Goal: Task Accomplishment & Management: Manage account settings

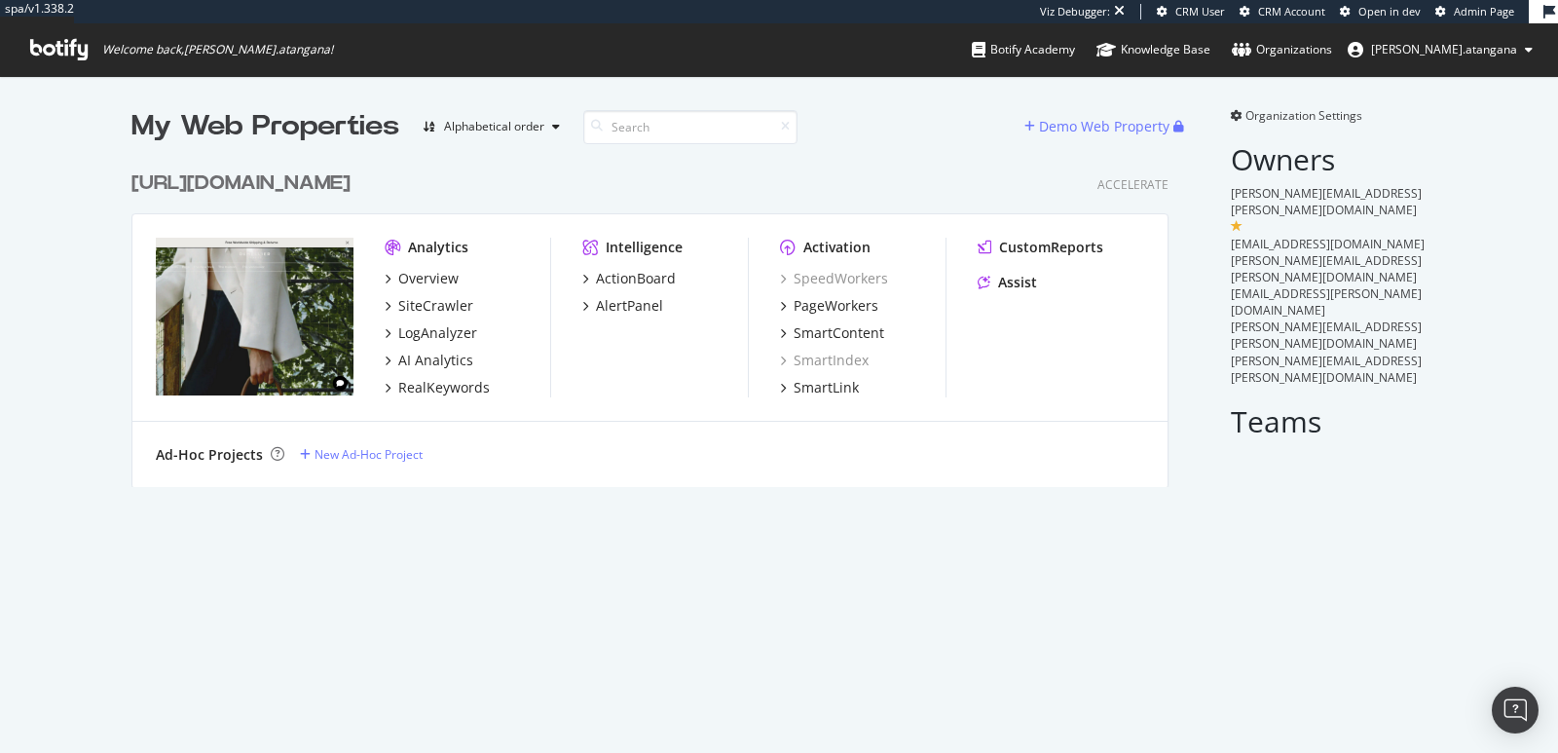
scroll to position [324, 1036]
click at [438, 279] on div "Overview" at bounding box center [428, 278] width 60 height 19
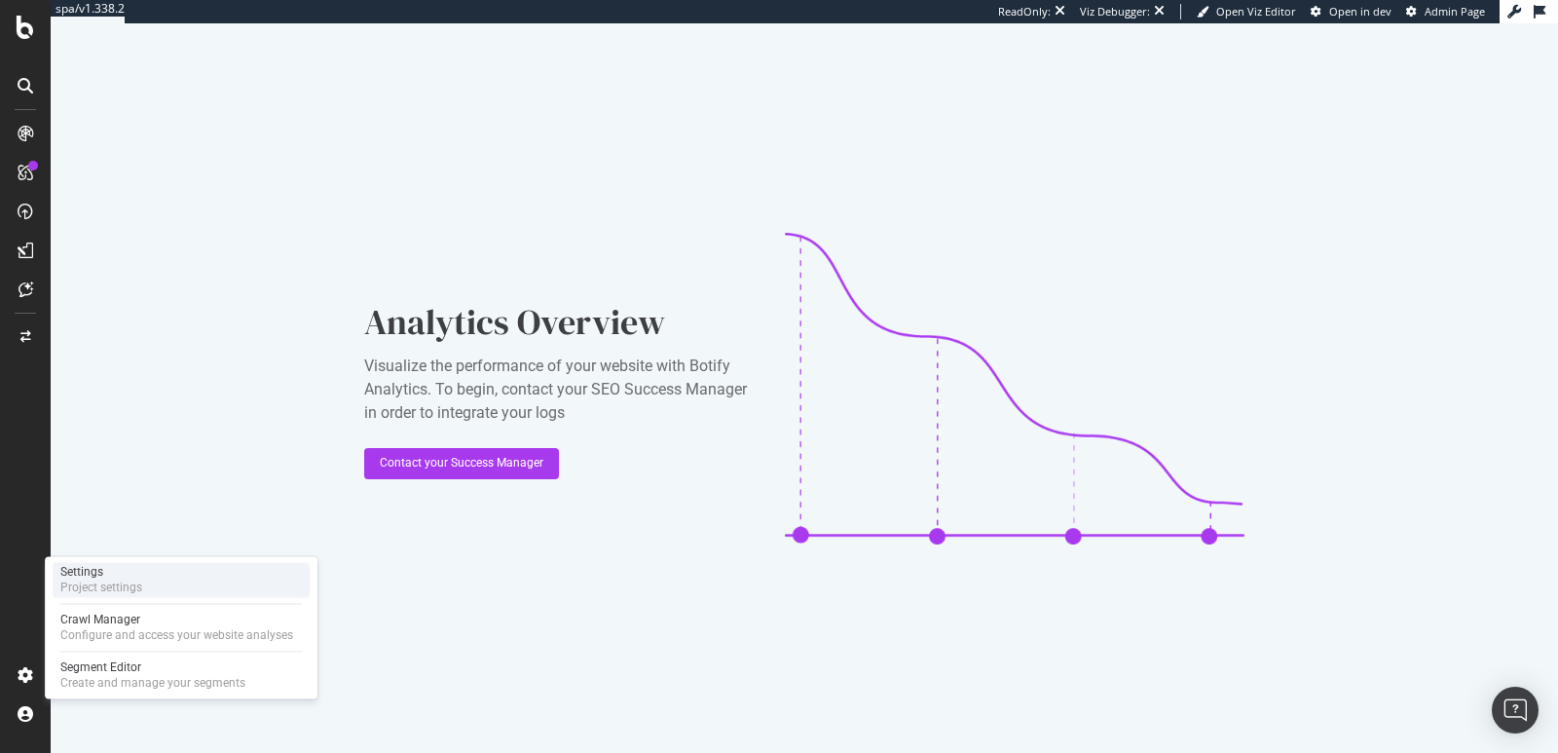
click at [86, 582] on div "Project settings" at bounding box center [101, 587] width 82 height 16
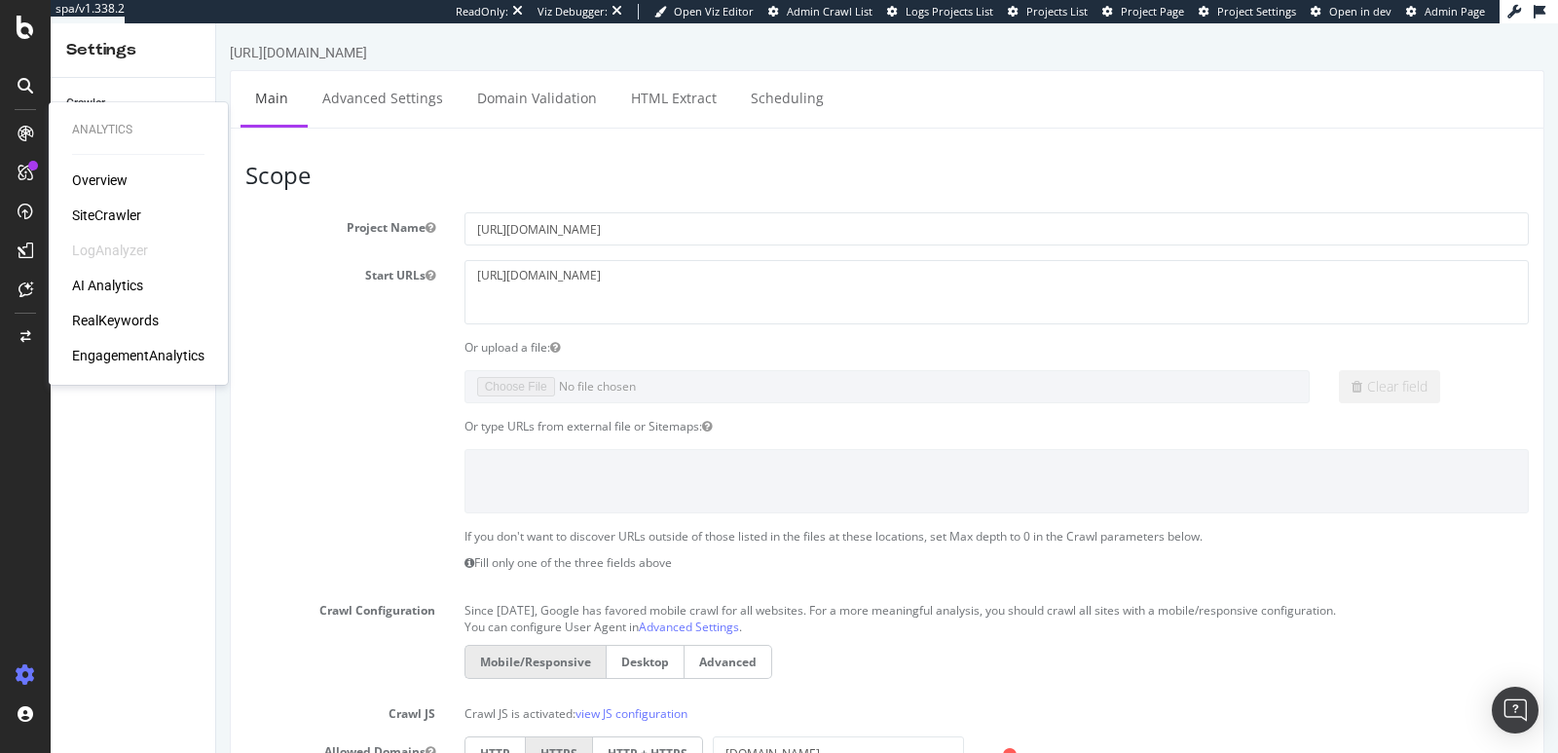
click at [76, 180] on div "Overview" at bounding box center [100, 179] width 56 height 19
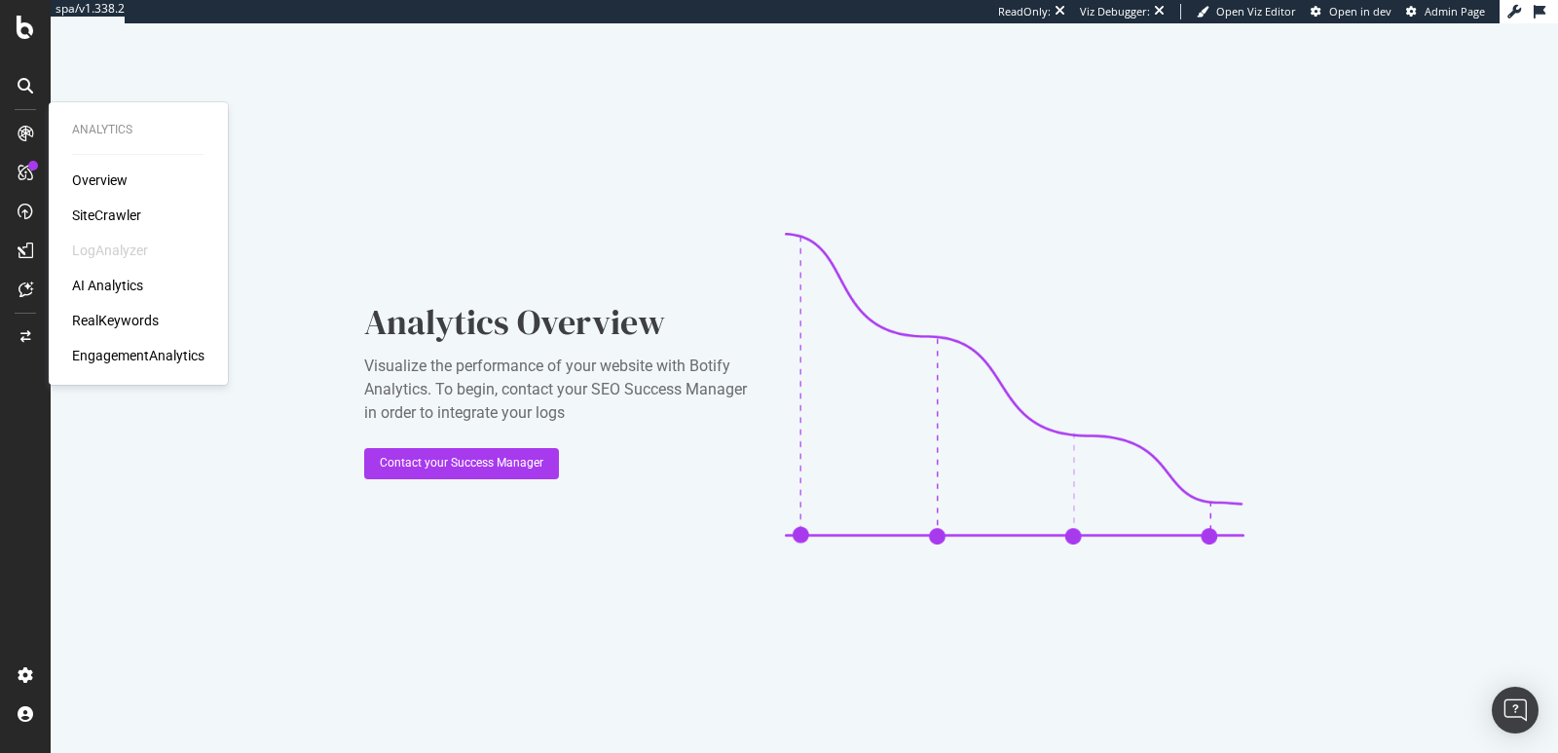
click at [82, 183] on div "Overview" at bounding box center [100, 179] width 56 height 19
click at [94, 208] on div "SiteCrawler" at bounding box center [106, 214] width 69 height 19
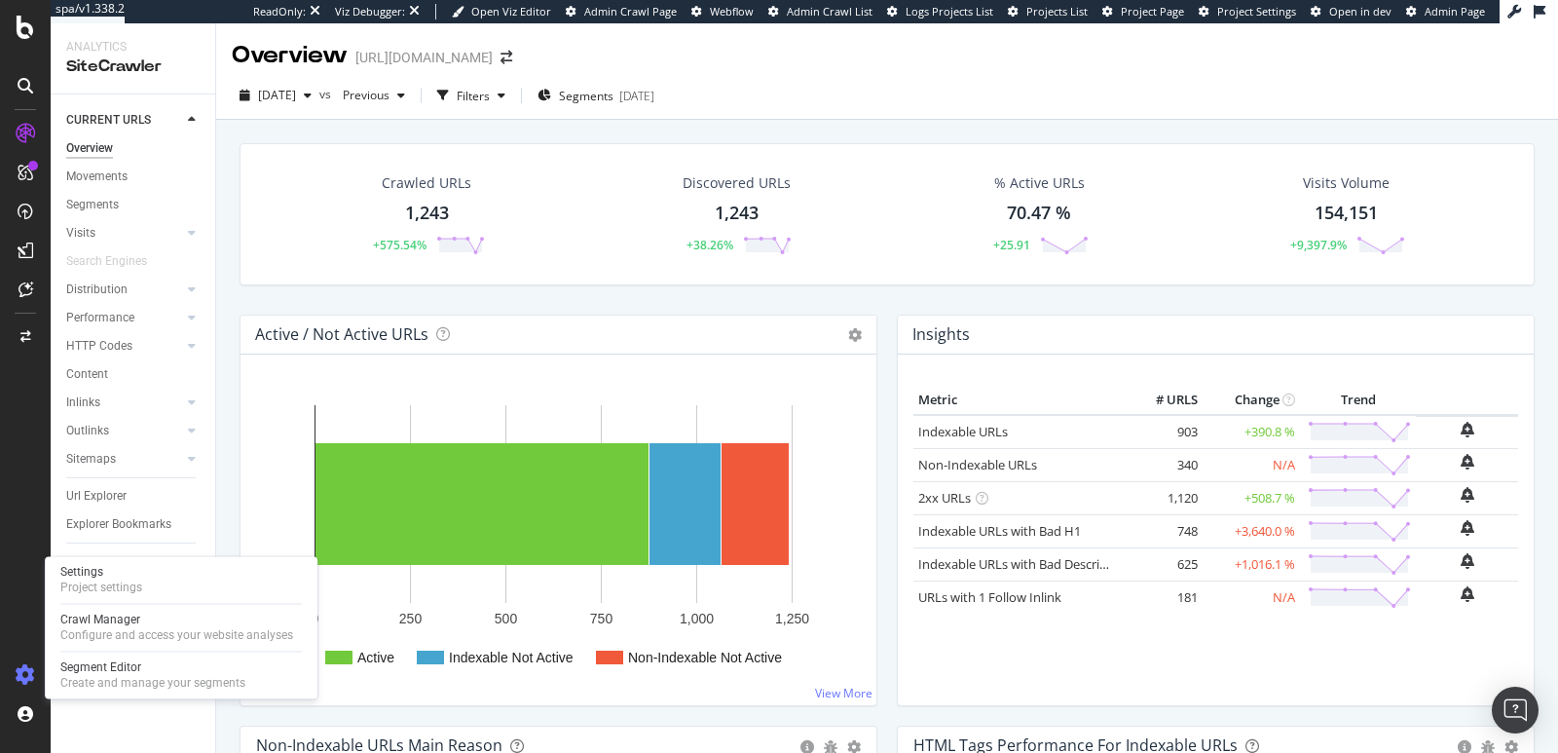
click at [26, 684] on icon at bounding box center [25, 674] width 19 height 19
click at [92, 582] on div "Project settings" at bounding box center [101, 587] width 82 height 16
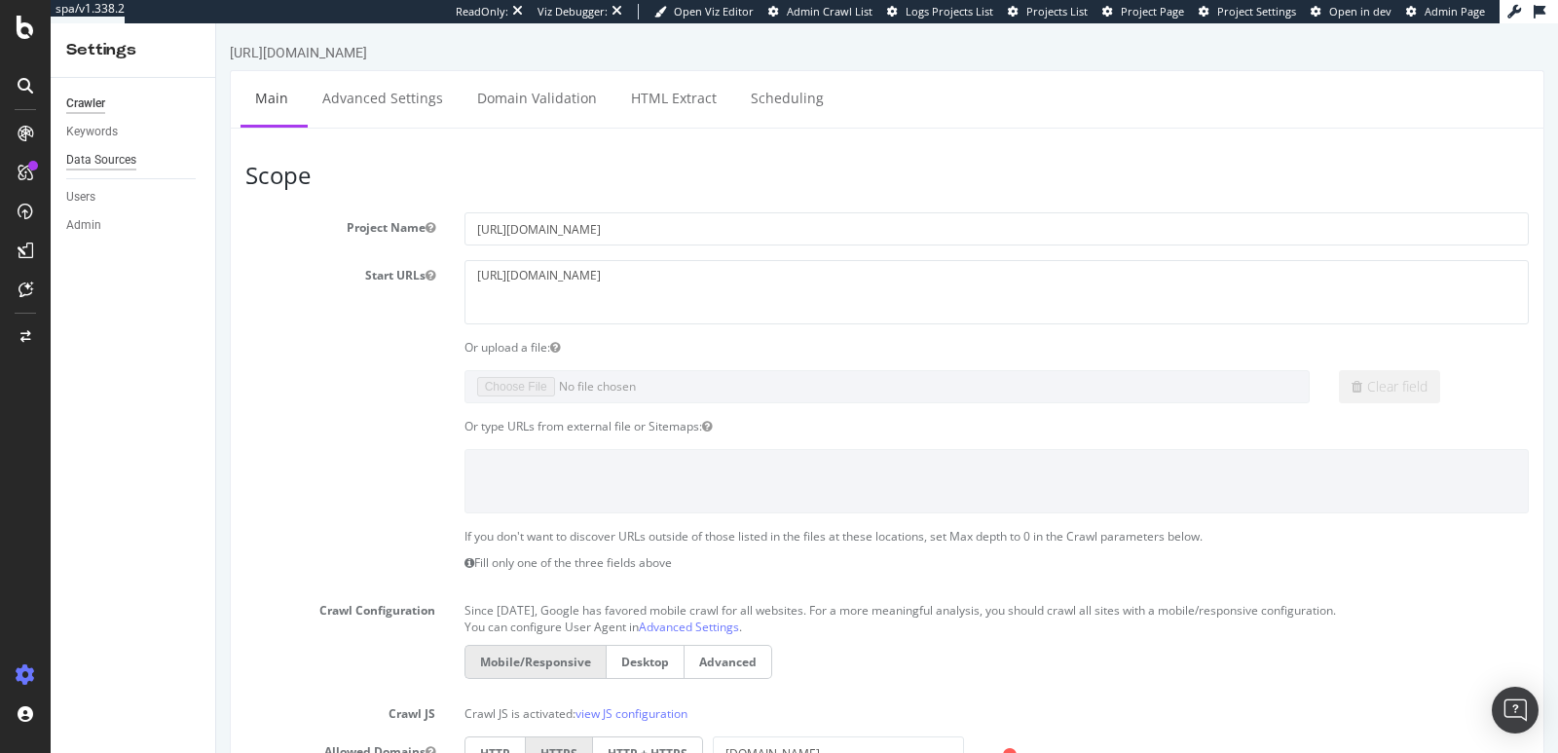
click at [93, 160] on div "Data Sources" at bounding box center [101, 160] width 70 height 20
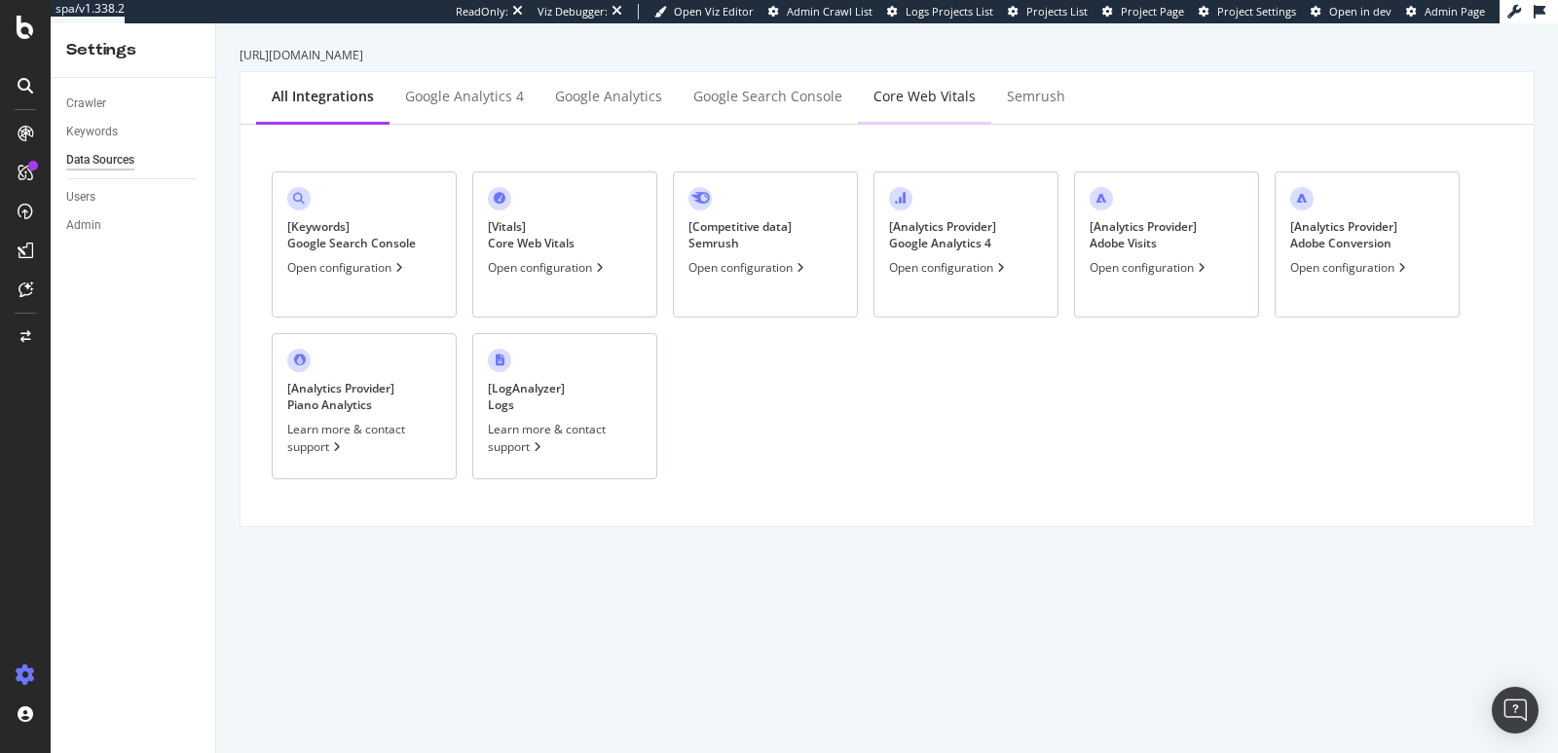
click at [902, 96] on div "Core Web Vitals" at bounding box center [925, 96] width 102 height 19
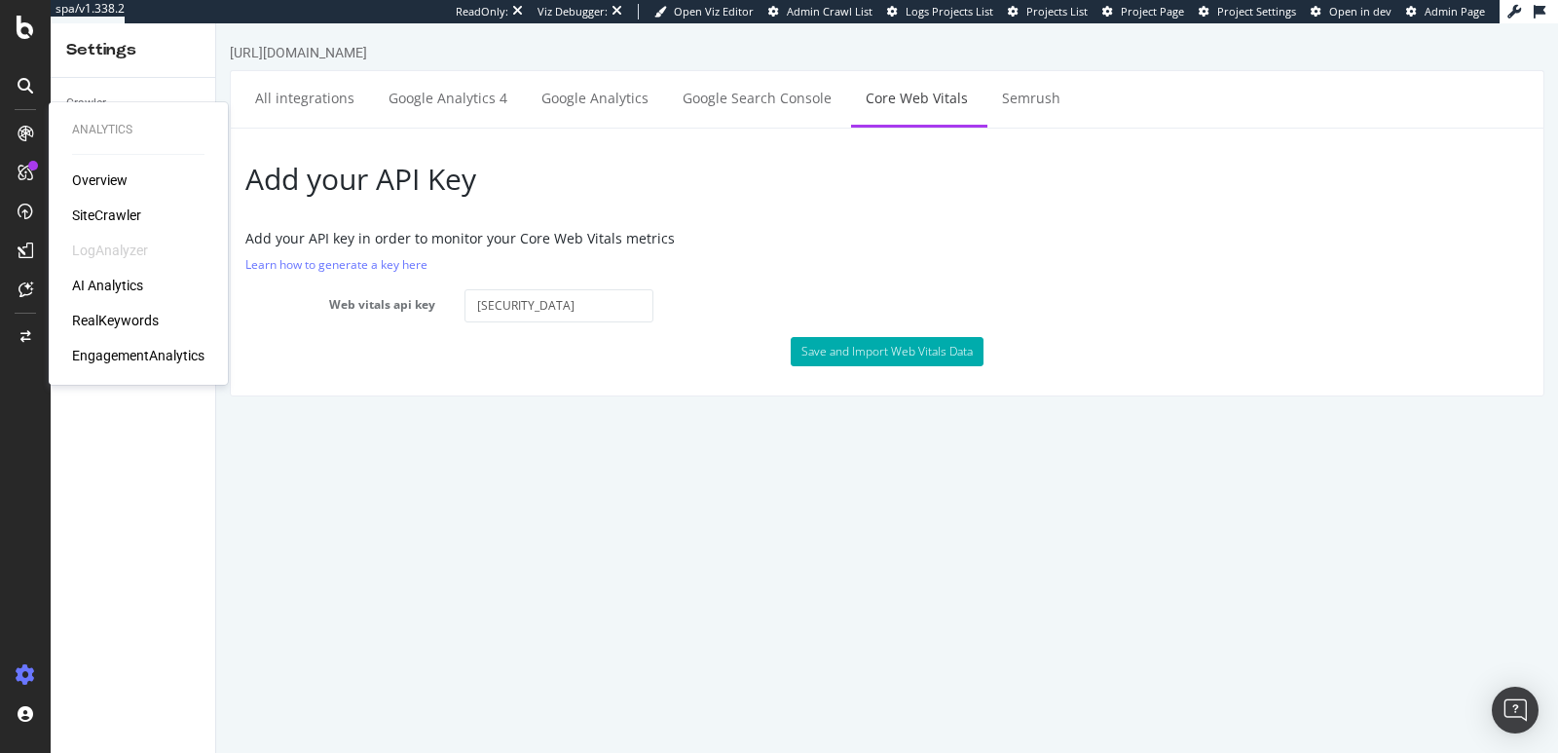
click at [104, 352] on div "EngagementAnalytics" at bounding box center [138, 355] width 132 height 19
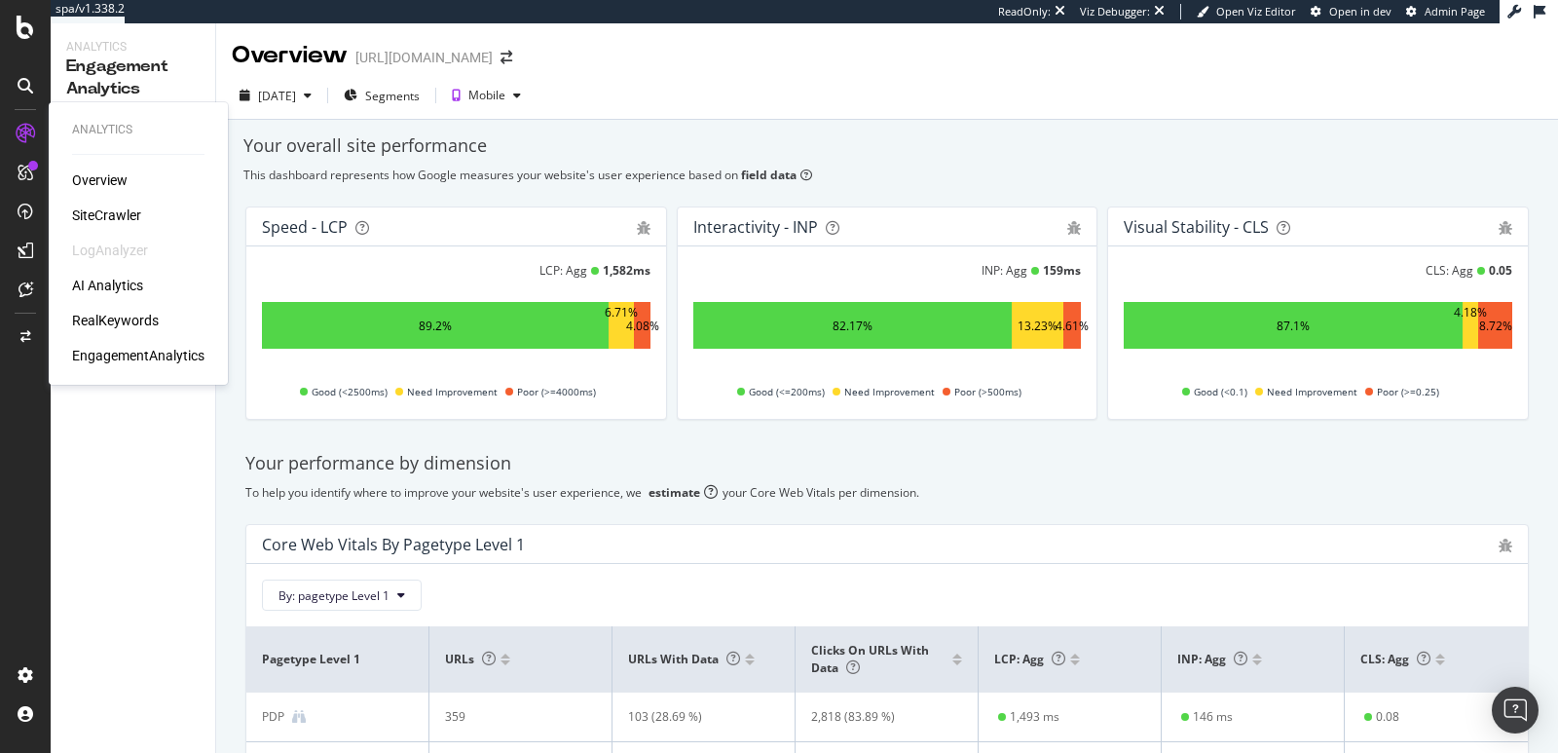
click at [27, 137] on icon at bounding box center [25, 133] width 19 height 19
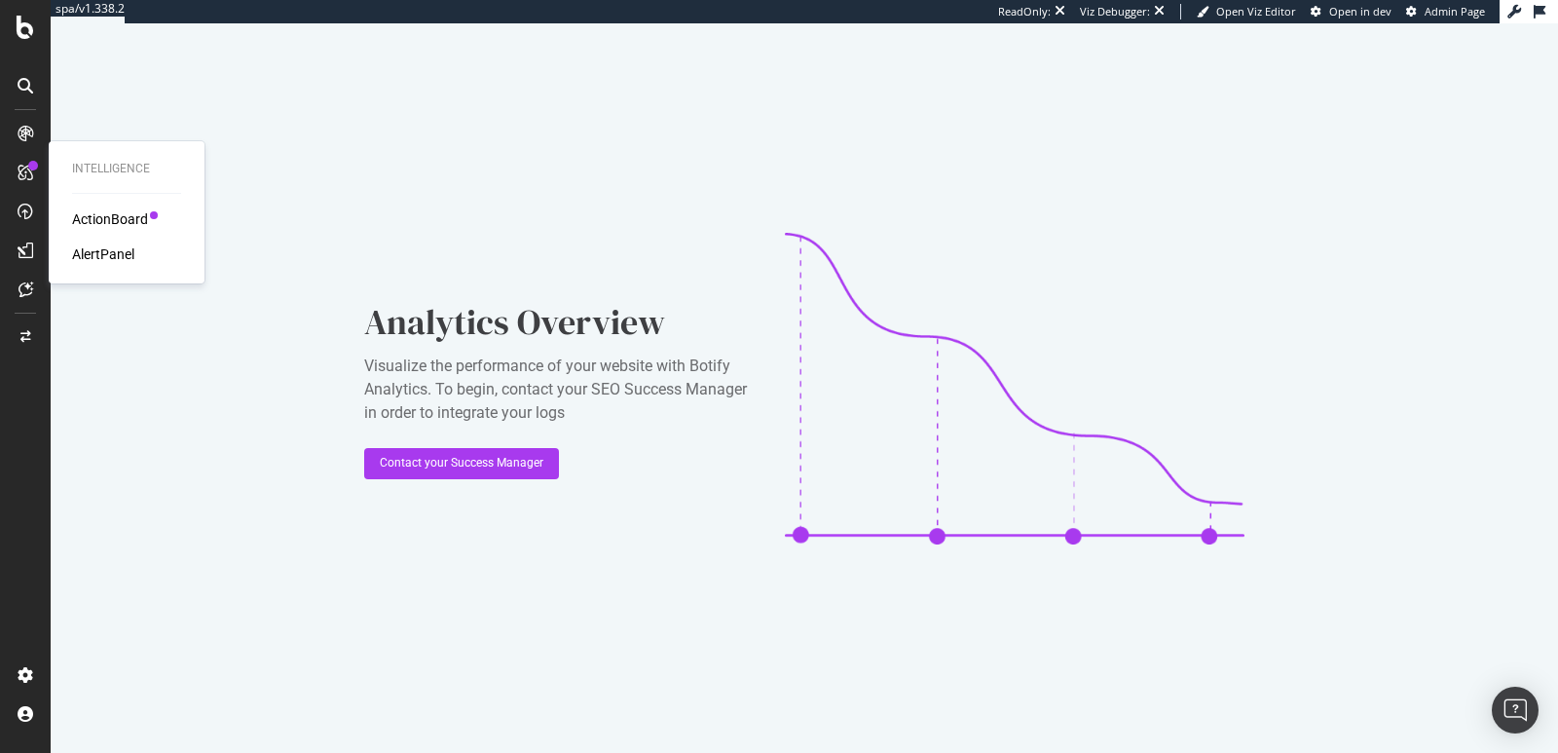
click at [24, 173] on icon at bounding box center [26, 173] width 16 height 16
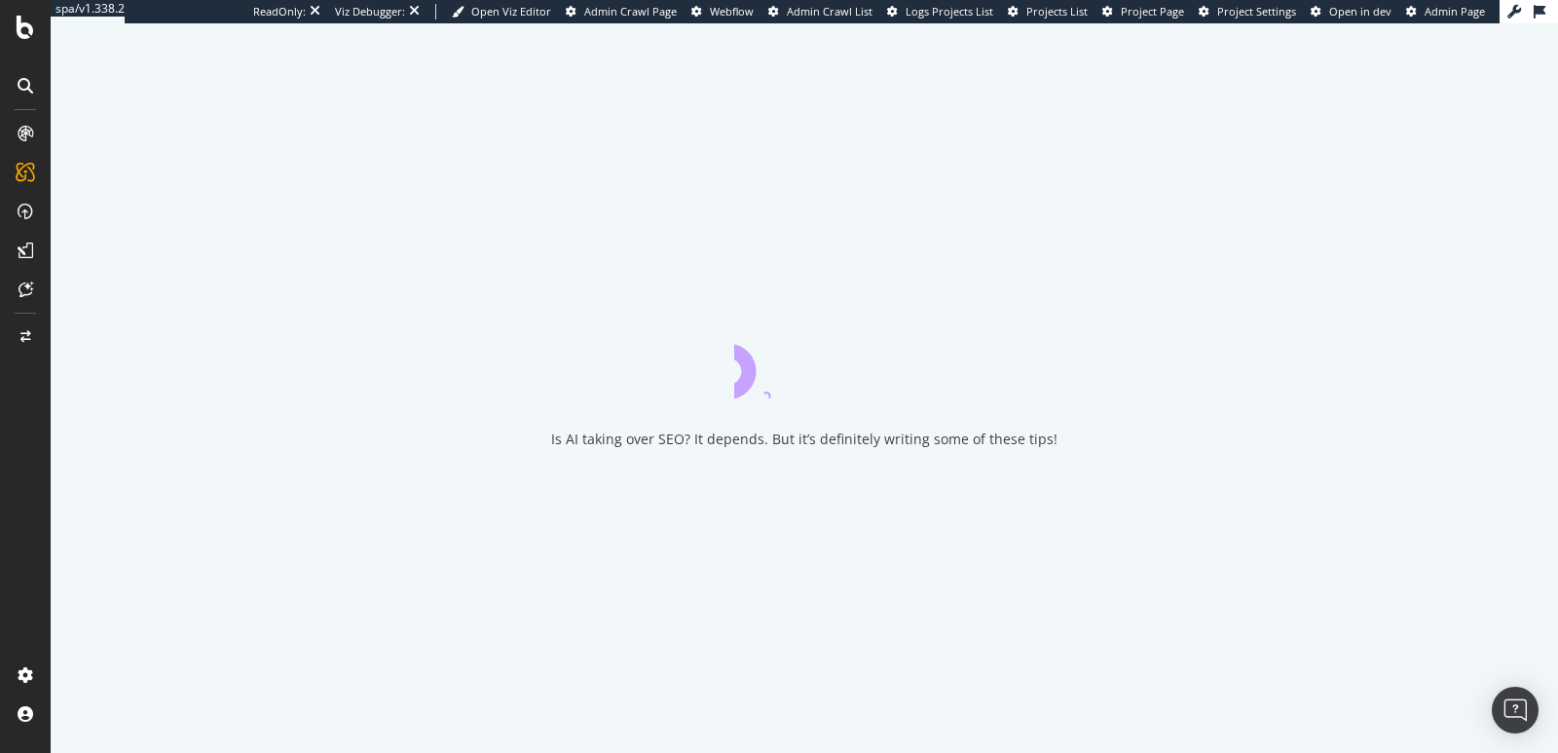
click at [27, 215] on icon at bounding box center [26, 212] width 16 height 16
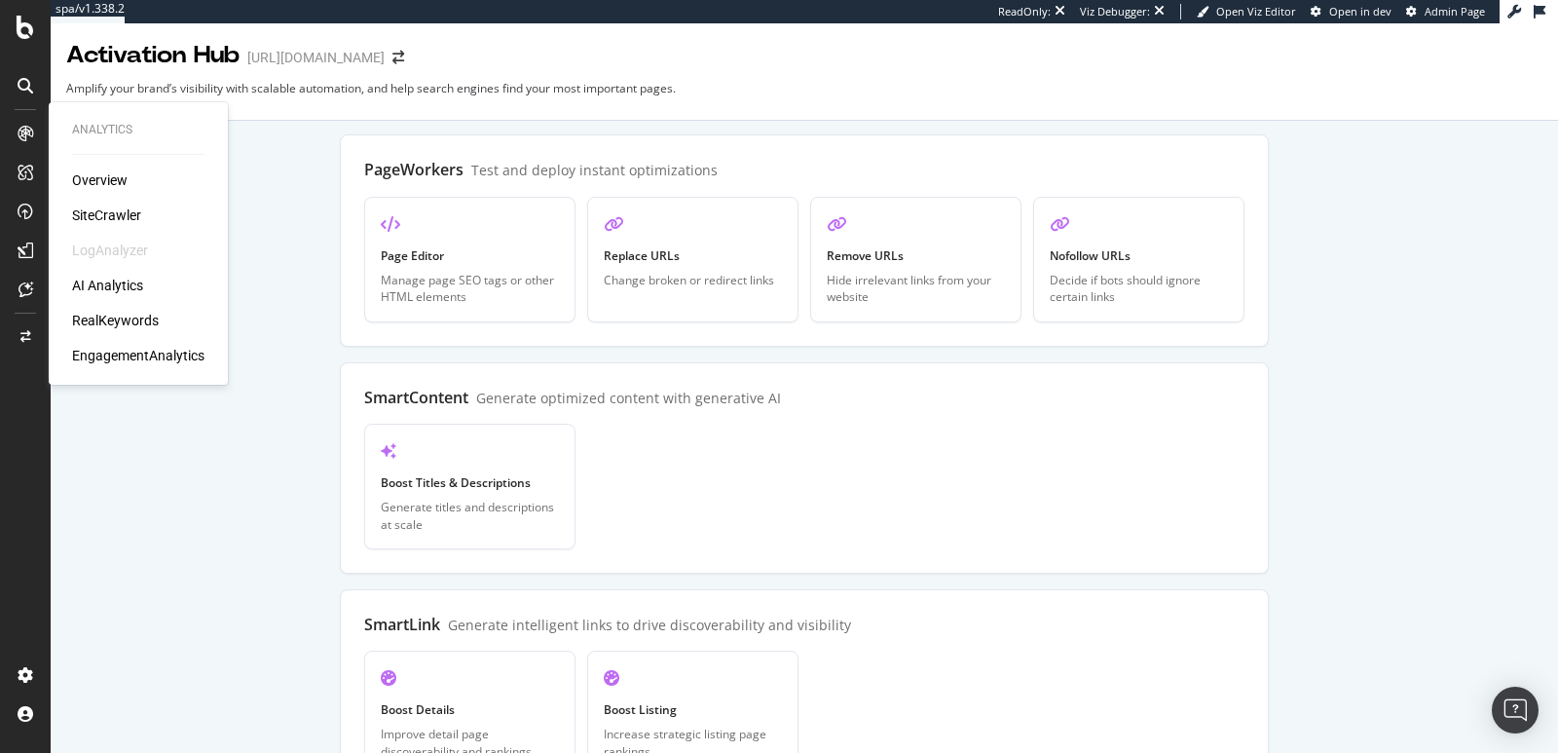
click at [23, 141] on div at bounding box center [25, 133] width 31 height 31
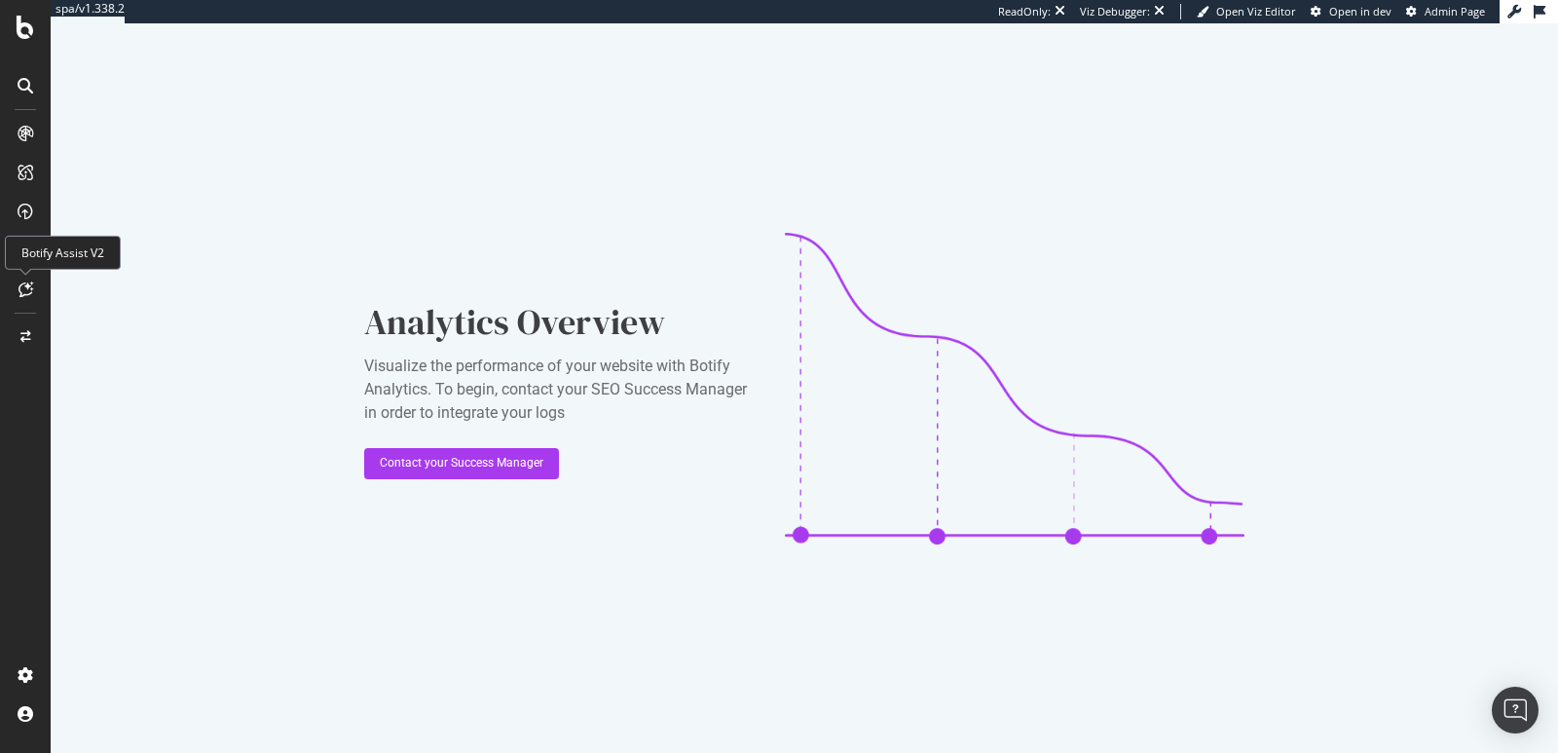
click at [20, 292] on icon at bounding box center [26, 289] width 15 height 16
